Goal: Navigation & Orientation: Go to known website

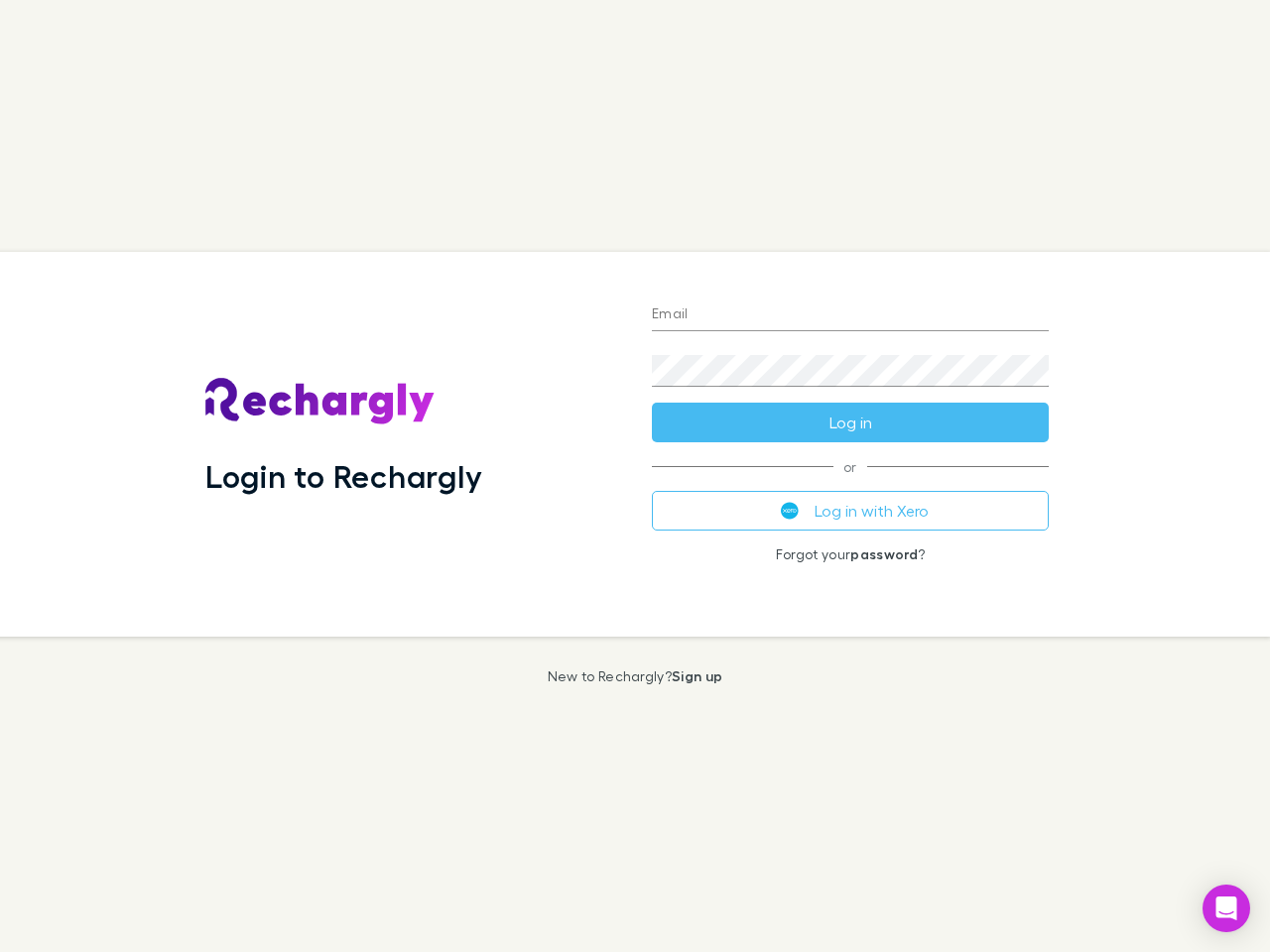
click at [635, 476] on div "Login to Rechargly" at bounding box center [412, 444] width 446 height 385
click at [850, 315] on input "Email" at bounding box center [850, 315] width 397 height 32
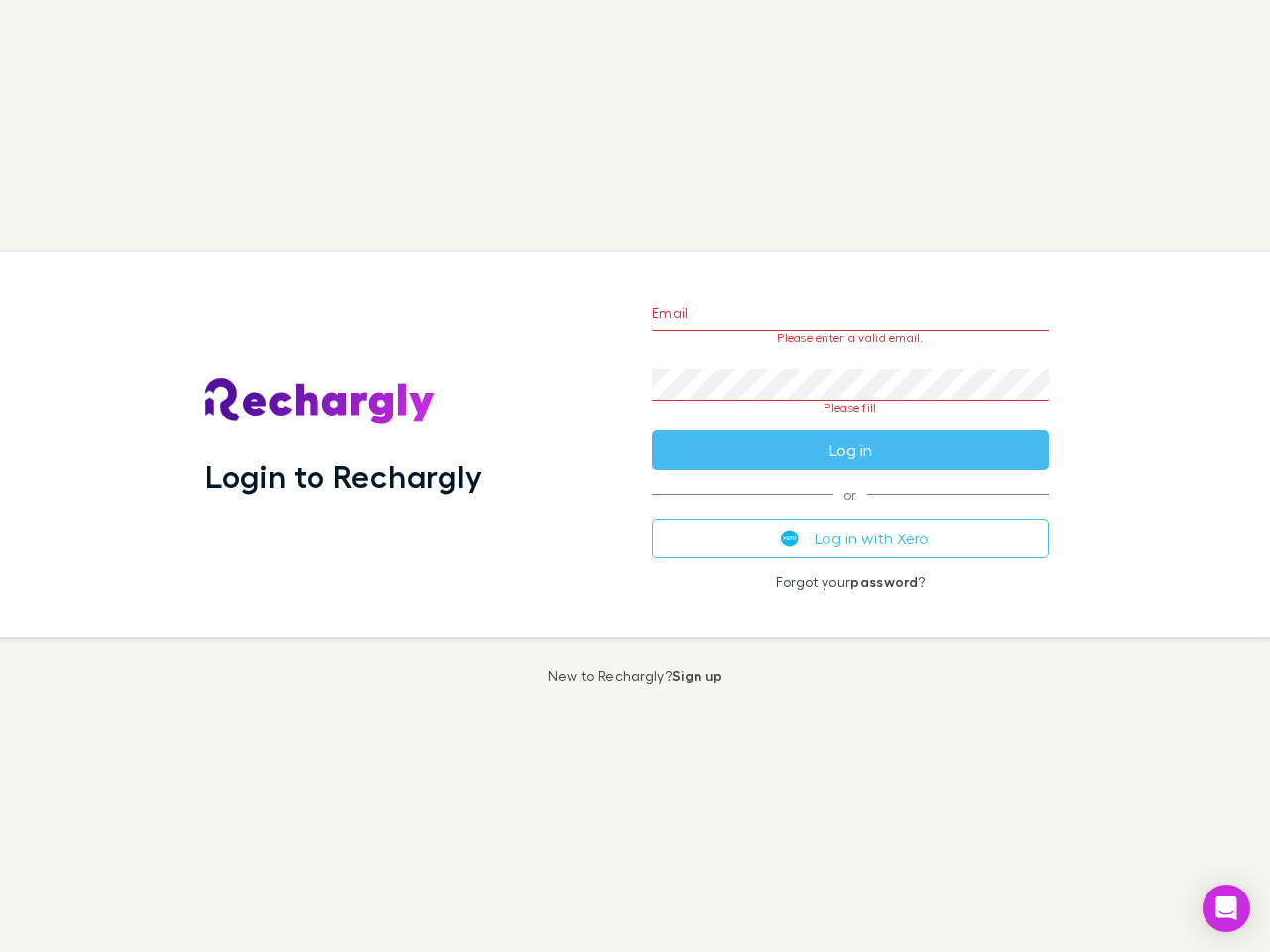
click at [850, 423] on form "Email Please enter a valid email. Password Please fill Log in" at bounding box center [850, 376] width 397 height 186
click at [850, 510] on div "Email Please enter a valid email. Password Please fill Log in or Log in with Xe…" at bounding box center [850, 444] width 429 height 385
click at [1226, 908] on icon "Open Intercom Messenger" at bounding box center [1226, 908] width 21 height 24
